Goal: Navigation & Orientation: Find specific page/section

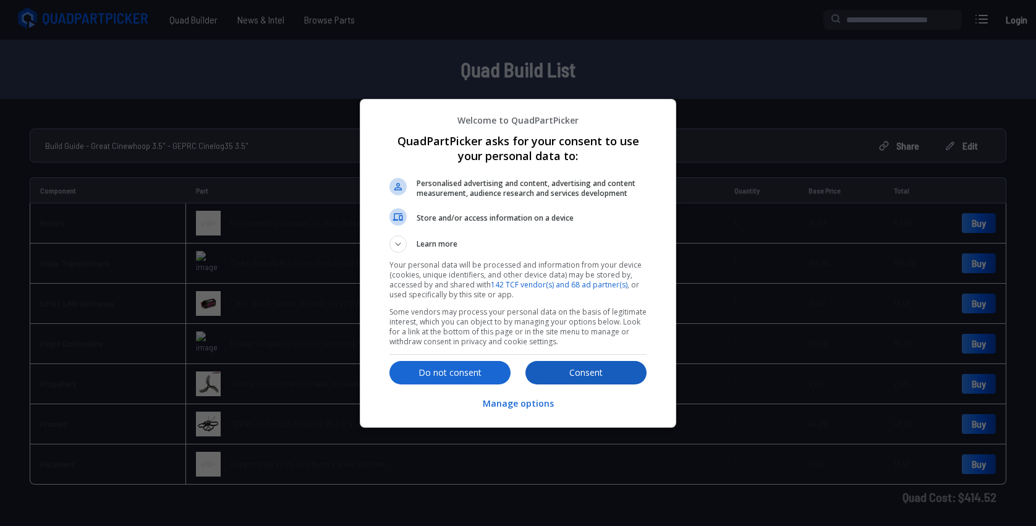
click at [546, 369] on p "Consent" at bounding box center [586, 373] width 121 height 12
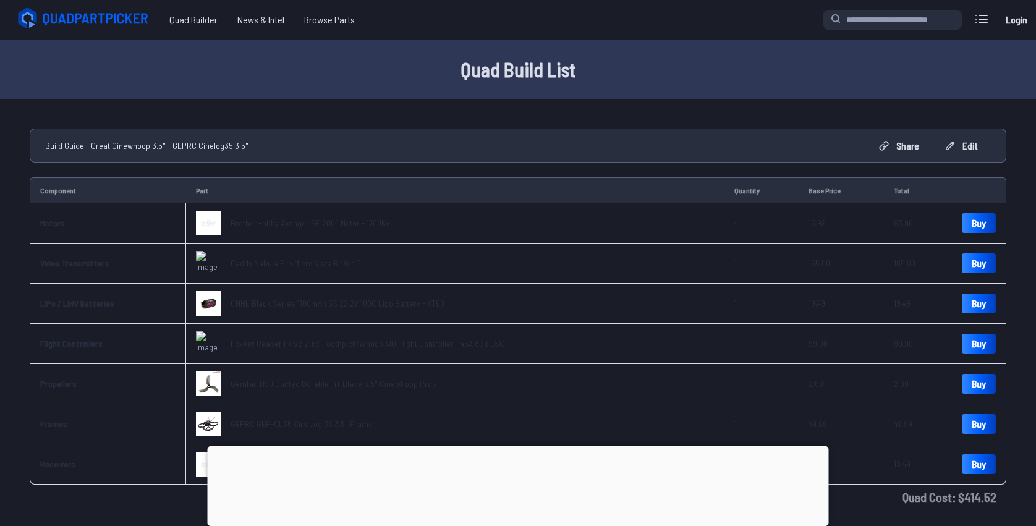
click at [105, 15] on icon at bounding box center [84, 18] width 139 height 25
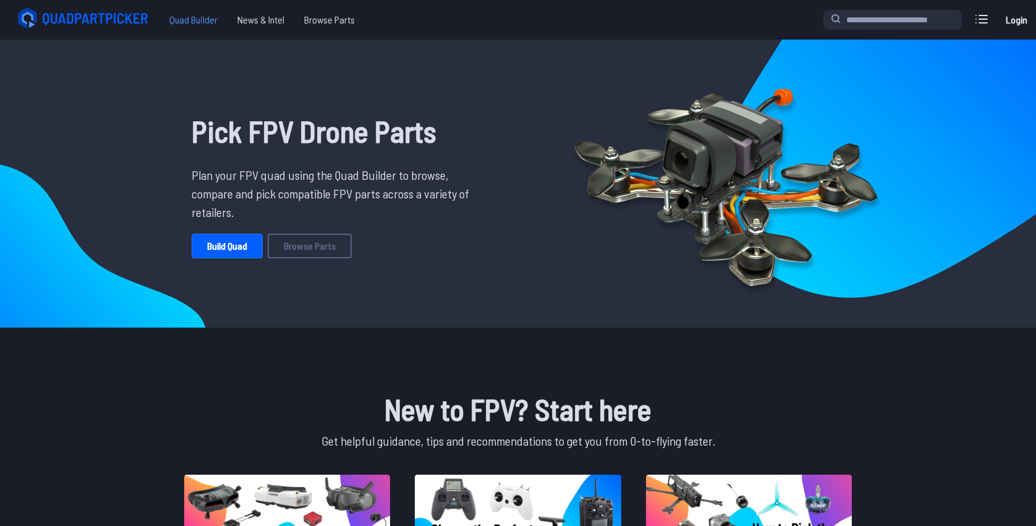
click at [176, 22] on span "Quad Builder" at bounding box center [194, 19] width 68 height 25
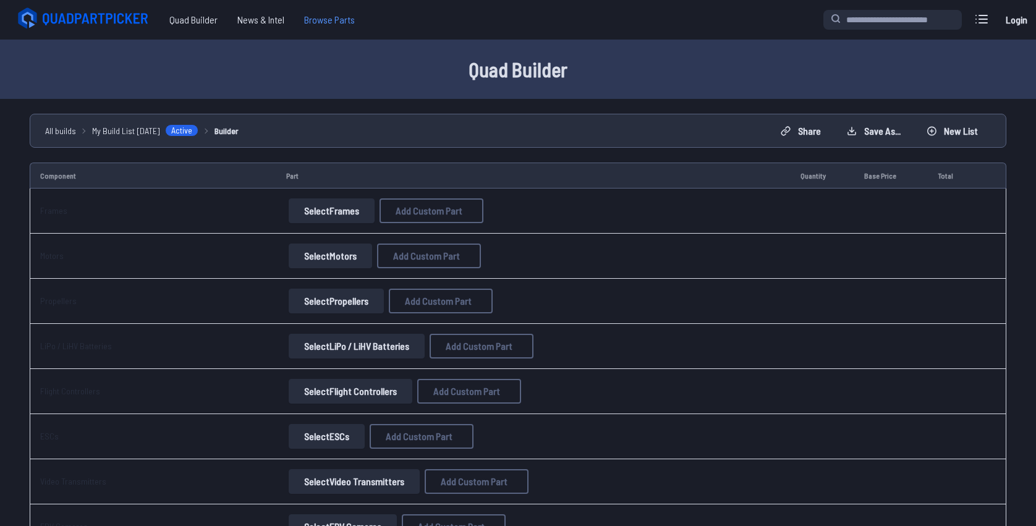
click at [331, 25] on span "Browse Parts" at bounding box center [329, 19] width 70 height 25
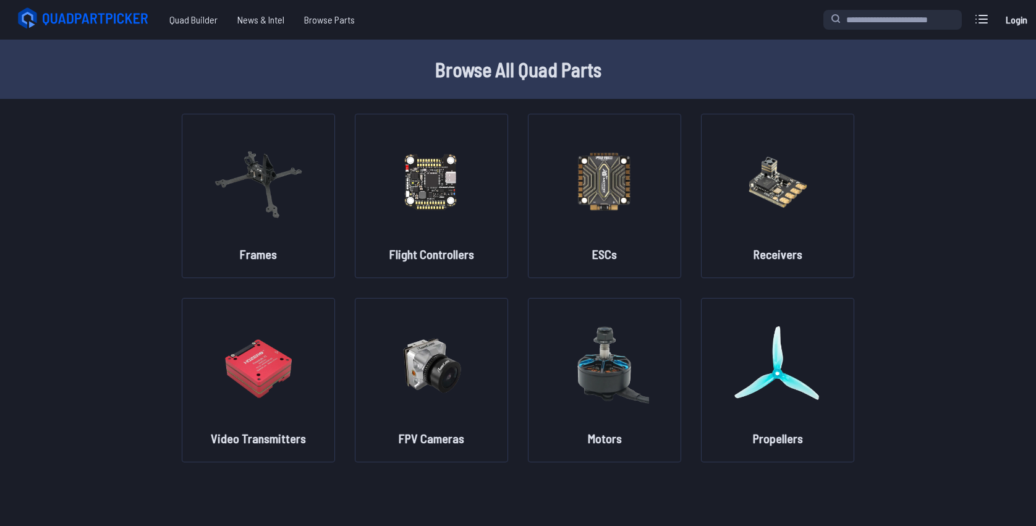
click at [114, 14] on icon at bounding box center [84, 18] width 139 height 25
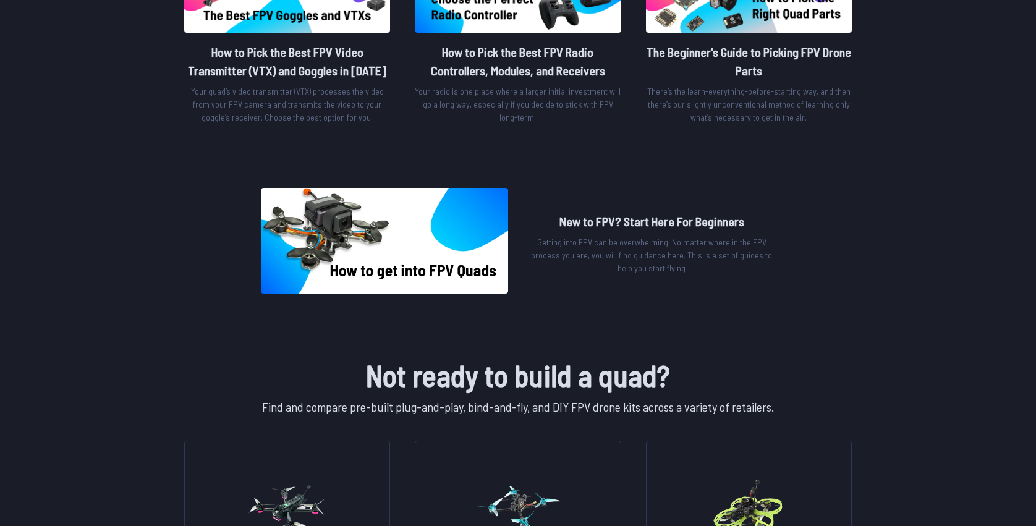
scroll to position [531, 0]
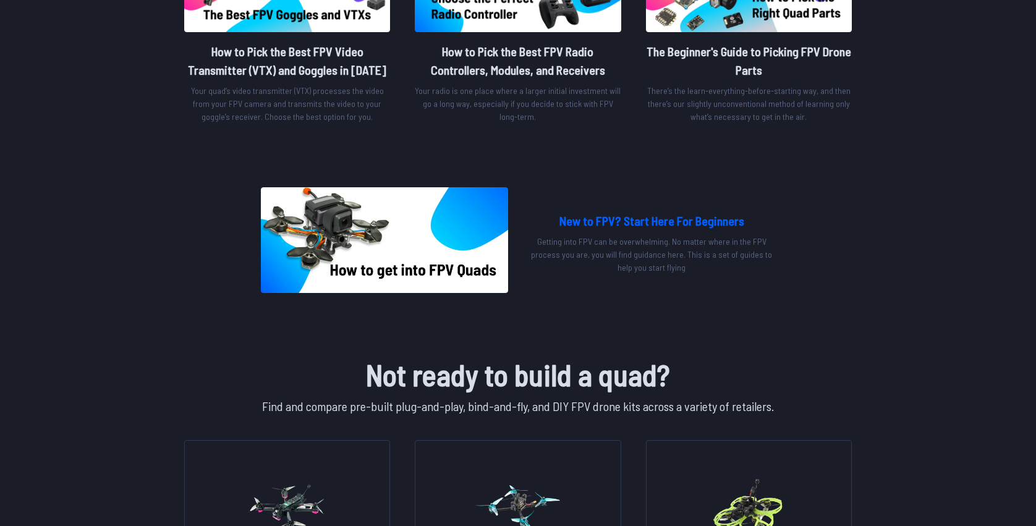
click at [425, 244] on img at bounding box center [384, 240] width 247 height 106
